Goal: Ask a question

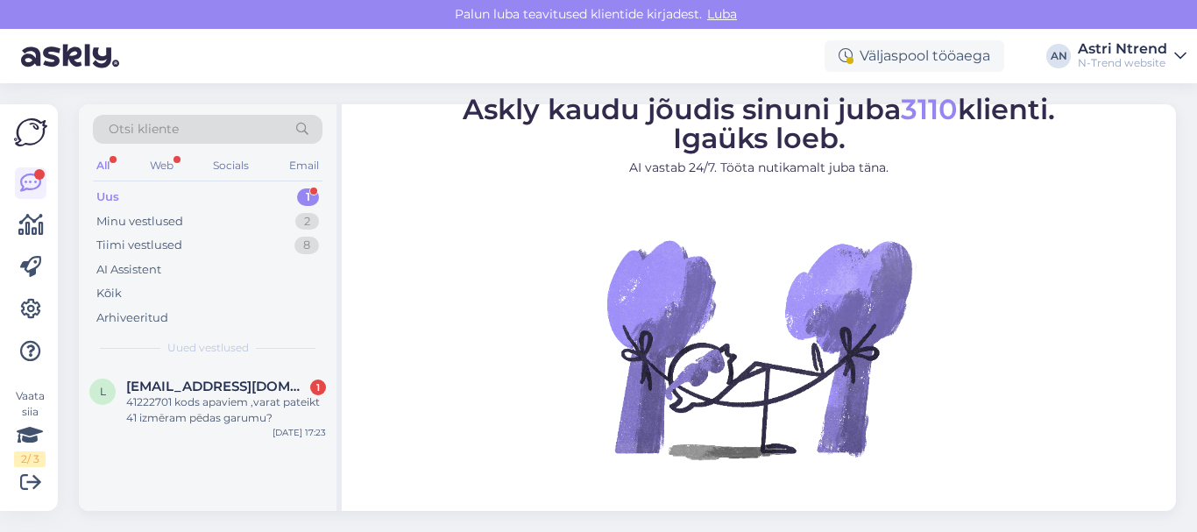
click at [138, 199] on div "Uus 1" at bounding box center [208, 197] width 230 height 25
click at [209, 407] on div "41222701 kods apaviem ,varat pateikt 41 izmēram pēdas garumu?" at bounding box center [226, 410] width 200 height 32
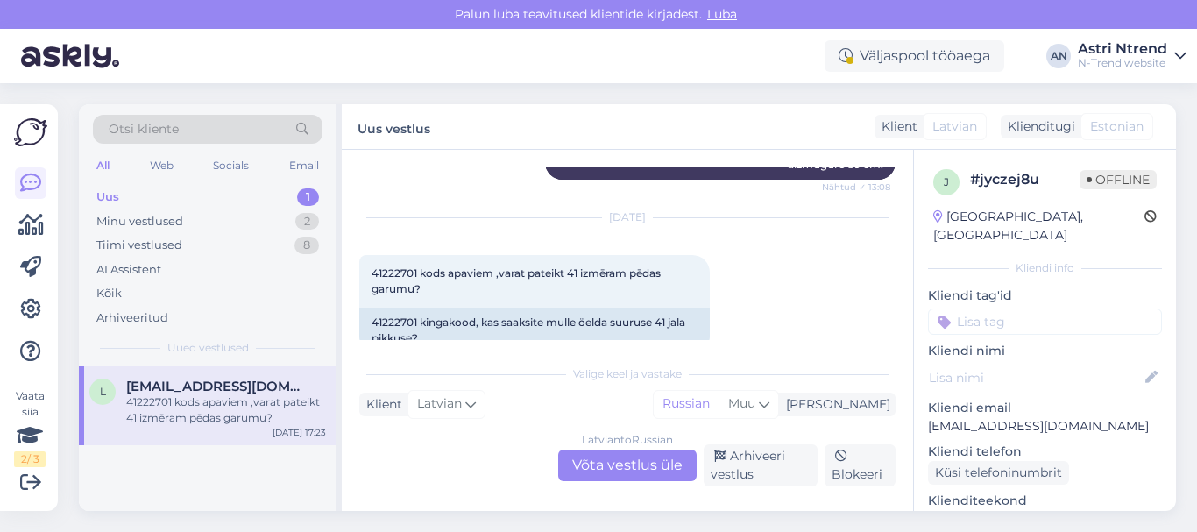
scroll to position [1342, 0]
drag, startPoint x: 373, startPoint y: 290, endPoint x: 429, endPoint y: 294, distance: 56.2
click at [429, 307] on div "41222701 kingakood, kas saaksite mulle öelda suuruse 41 jala pikkuse?" at bounding box center [534, 330] width 351 height 46
click at [738, 229] on div "[DATE] 41222701 kods apaviem ,varat pateikt 41 izmēram pēdas garumu? 17:23 4122…" at bounding box center [627, 285] width 536 height 174
drag, startPoint x: 372, startPoint y: 286, endPoint x: 416, endPoint y: 289, distance: 44.0
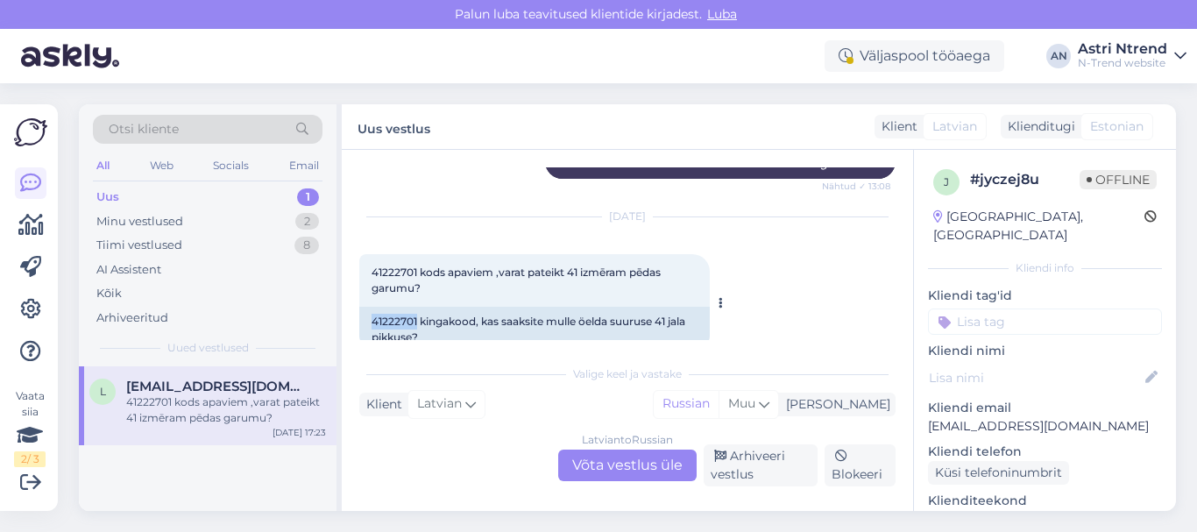
click at [416, 307] on div "41222701 kingakood, kas saaksite mulle öelda suuruse 41 jala pikkuse?" at bounding box center [534, 330] width 351 height 46
copy div "41222701"
click at [822, 229] on div "[DATE] 41222701 kods apaviem ,varat pateikt 41 izmēram pēdas garumu? 17:23 4122…" at bounding box center [627, 285] width 536 height 174
drag, startPoint x: 481, startPoint y: 287, endPoint x: 590, endPoint y: 309, distance: 110.9
click at [590, 309] on div "41222701 kingakood, kas saaksite mulle öelda suuruse 41 jala pikkuse?" at bounding box center [534, 330] width 351 height 46
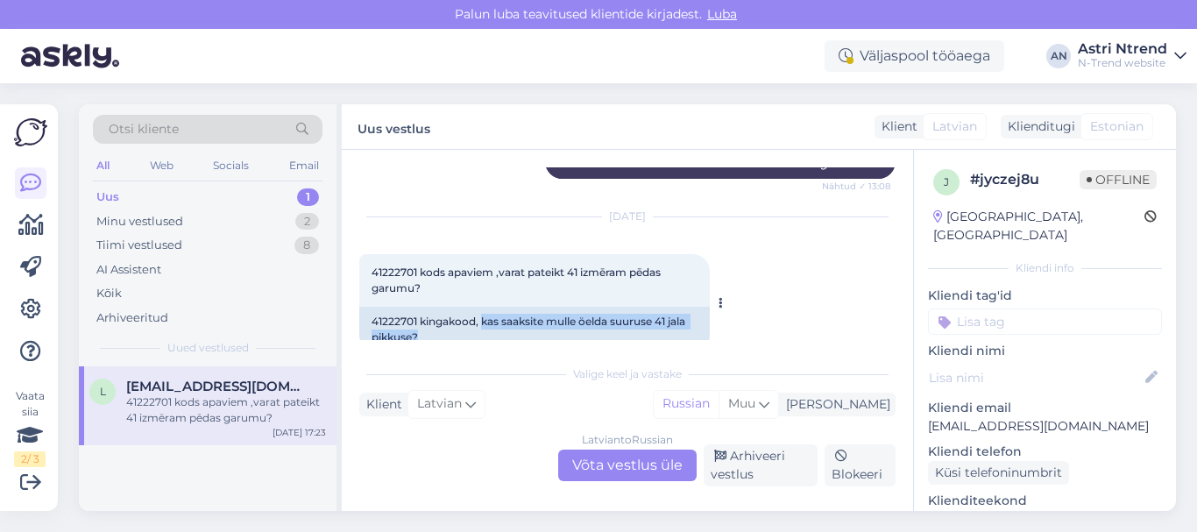
copy div "kas saaksite mulle öelda suuruse 41 jala pikkuse?"
click at [621, 468] on div "[DEMOGRAPHIC_DATA] to Russian Võta vestlus üle" at bounding box center [627, 466] width 138 height 32
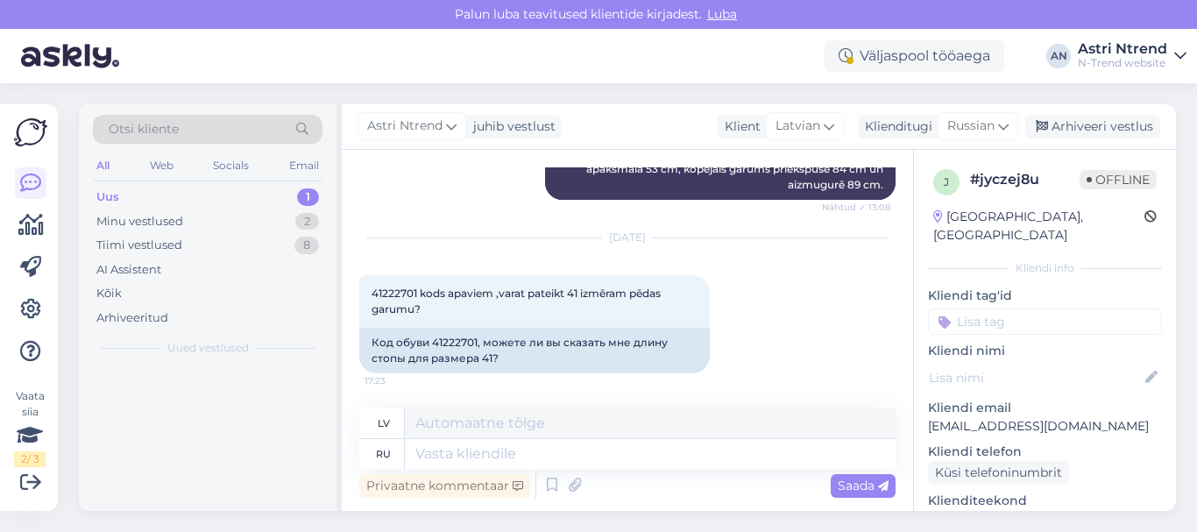
scroll to position [1289, 0]
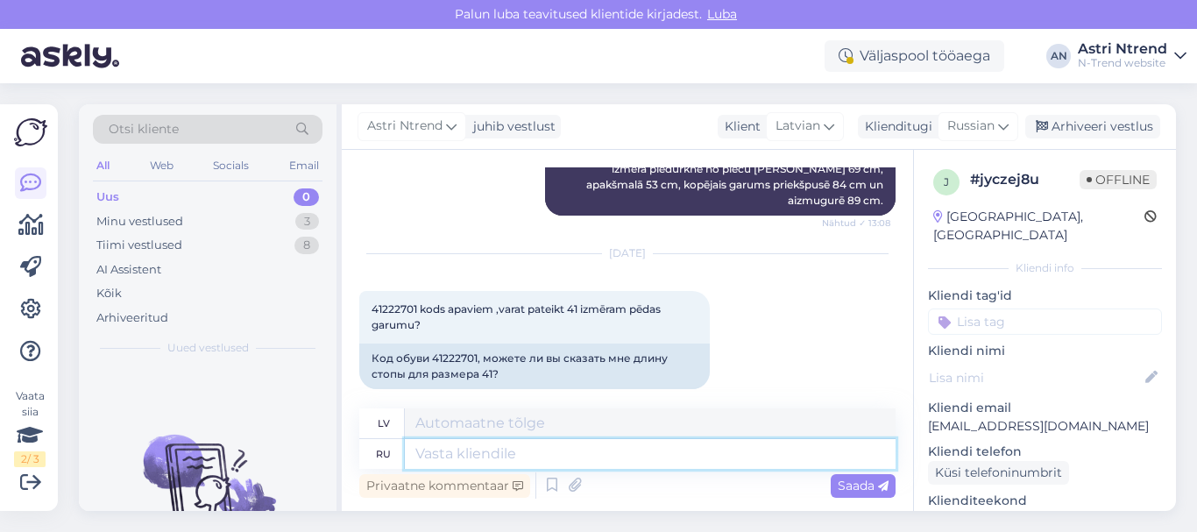
click at [507, 456] on textarea at bounding box center [650, 454] width 491 height 30
type textarea "24"
type textarea "24 sm"
type textarea "24 cm"
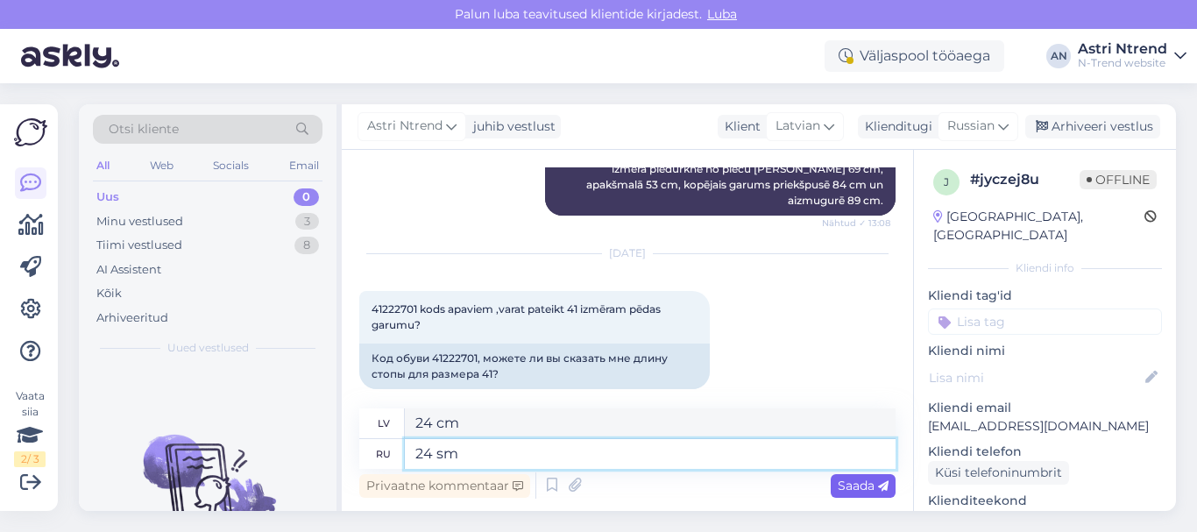
type textarea "24 sm"
click at [868, 484] on span "Saada" at bounding box center [863, 486] width 51 height 16
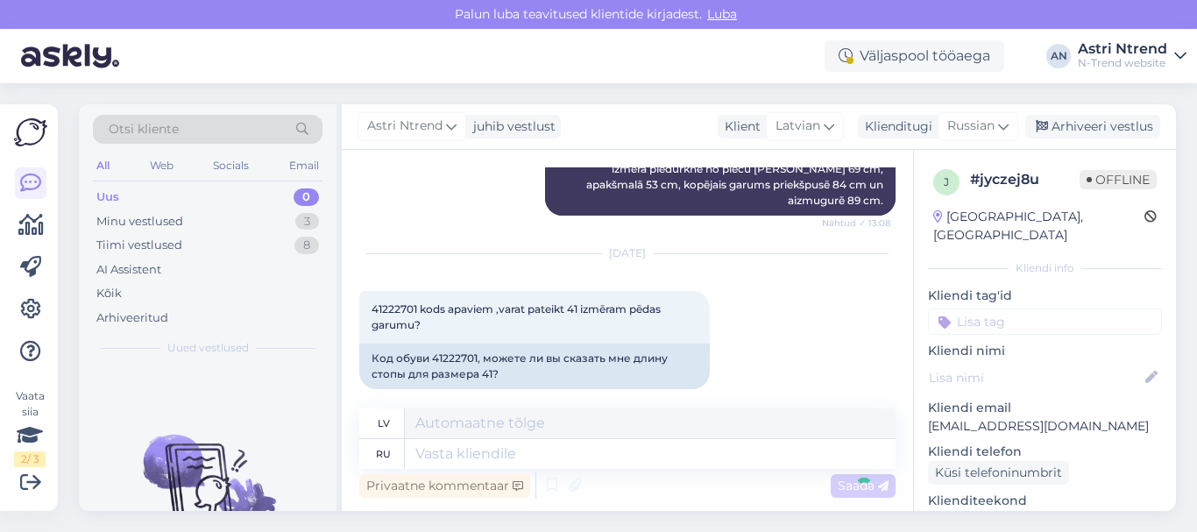
scroll to position [1394, 0]
